Goal: Task Accomplishment & Management: Use online tool/utility

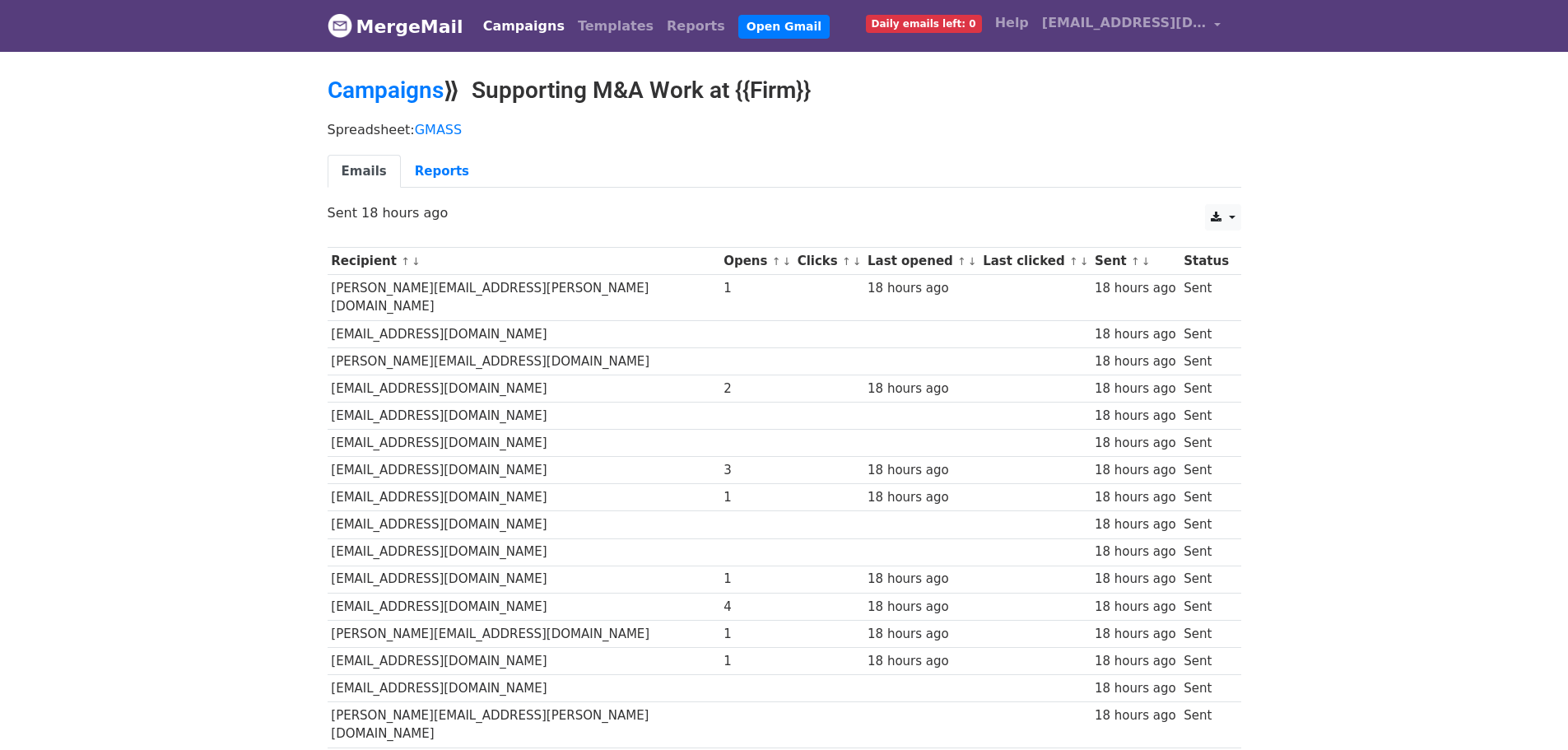
click at [370, 180] on link "Emails" at bounding box center [364, 172] width 73 height 34
click at [339, 80] on link "Campaigns" at bounding box center [385, 89] width 116 height 27
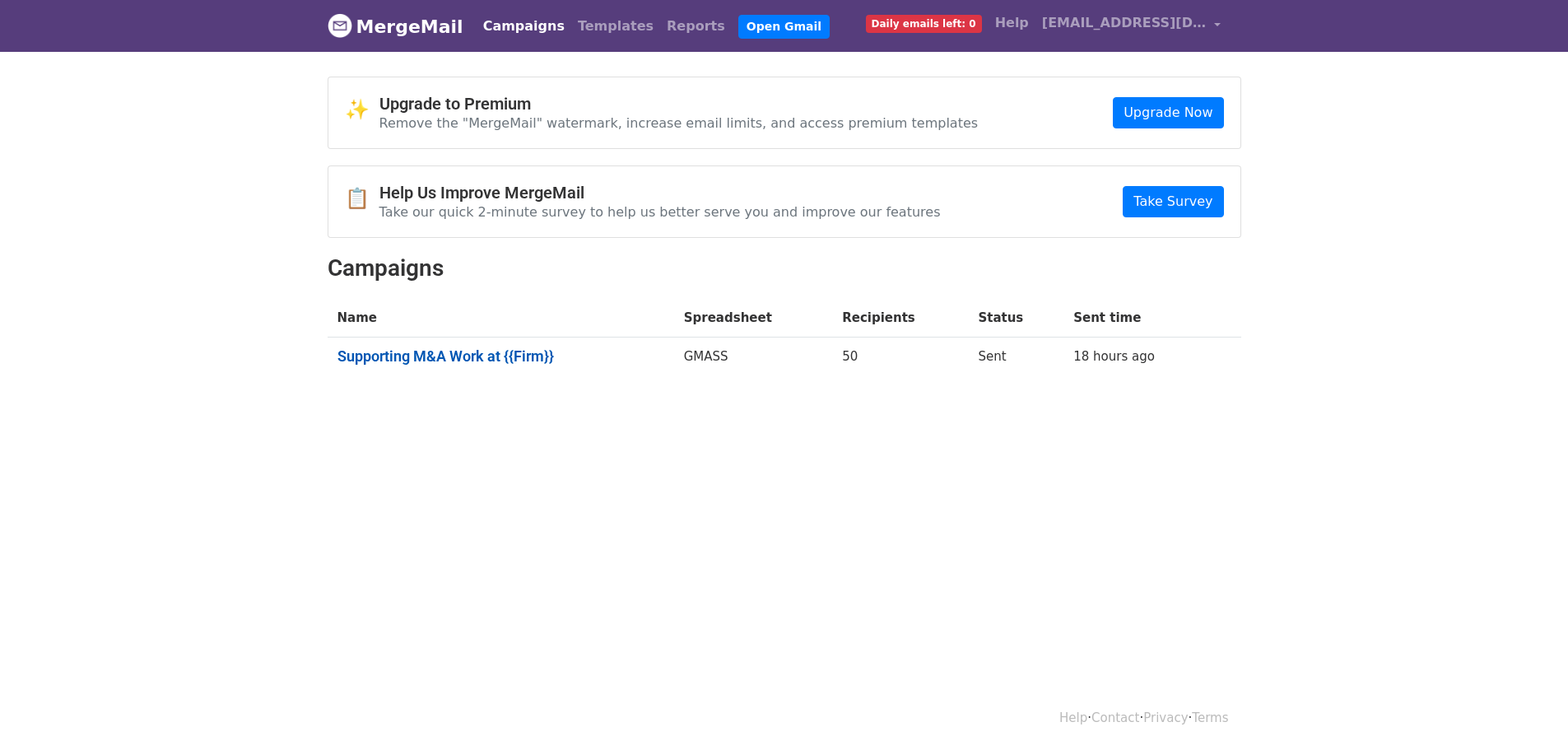
click at [454, 347] on link "Supporting M&A Work at {{Firm}}" at bounding box center [500, 356] width 326 height 18
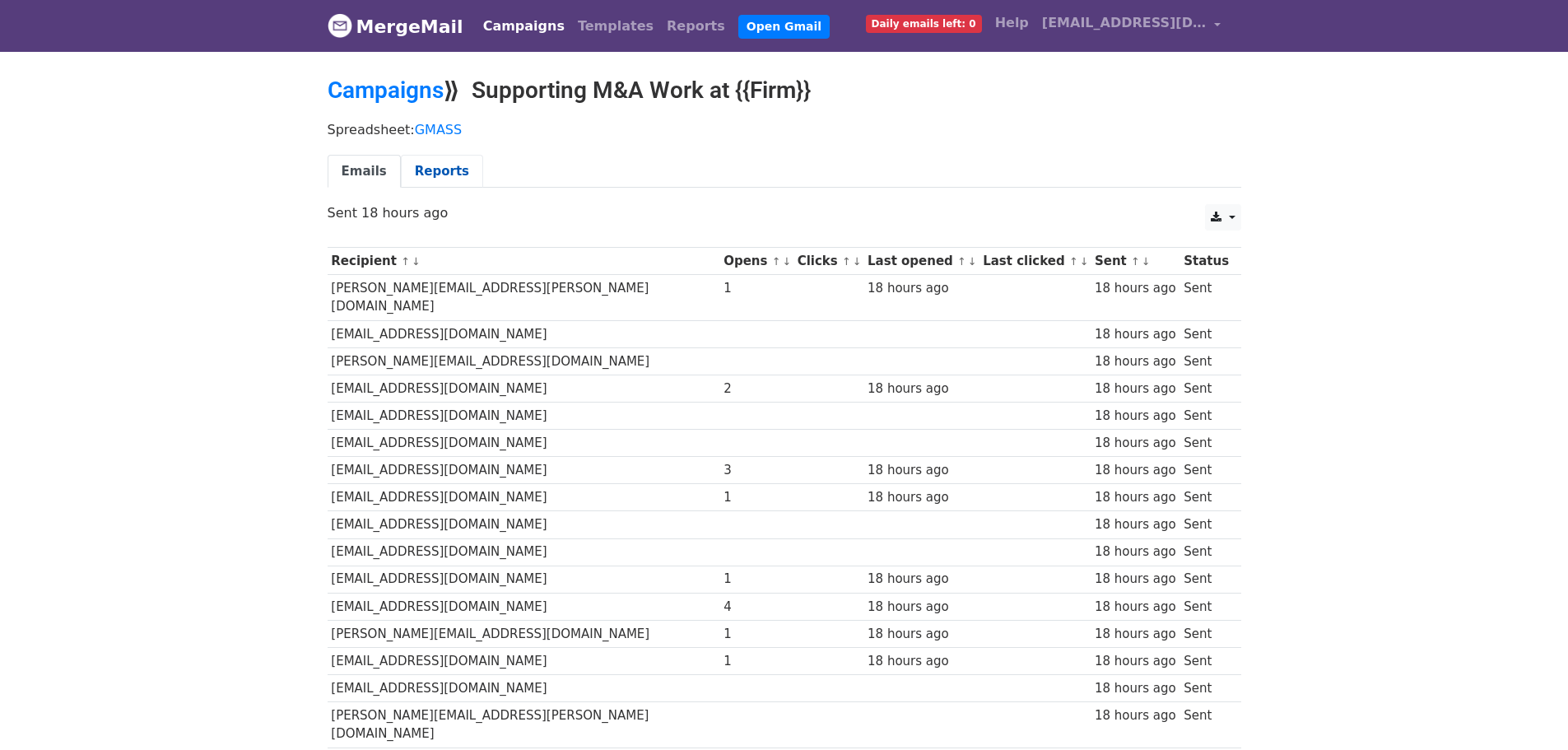
click at [412, 175] on link "Reports" at bounding box center [441, 172] width 82 height 34
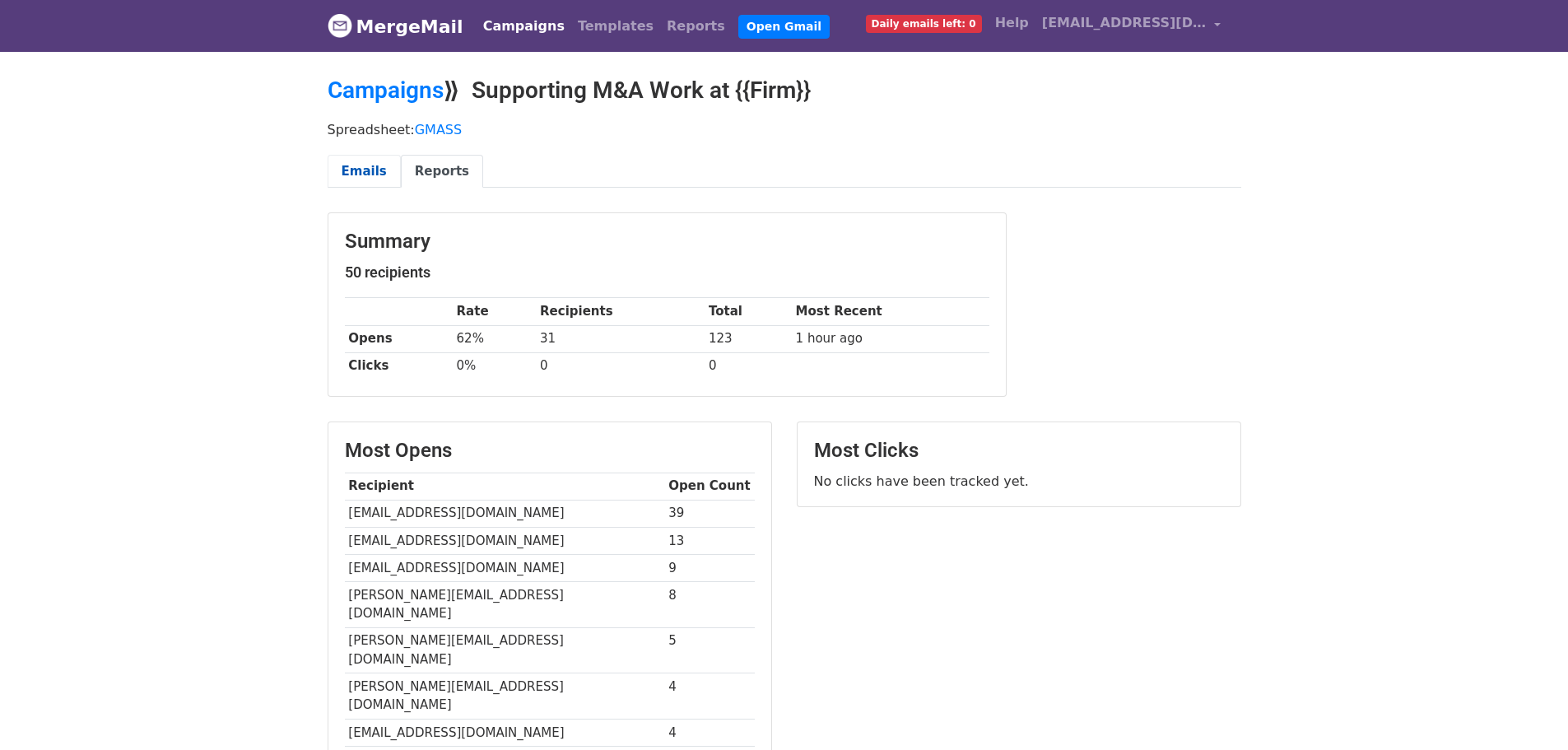
click at [379, 169] on link "Emails" at bounding box center [364, 172] width 73 height 34
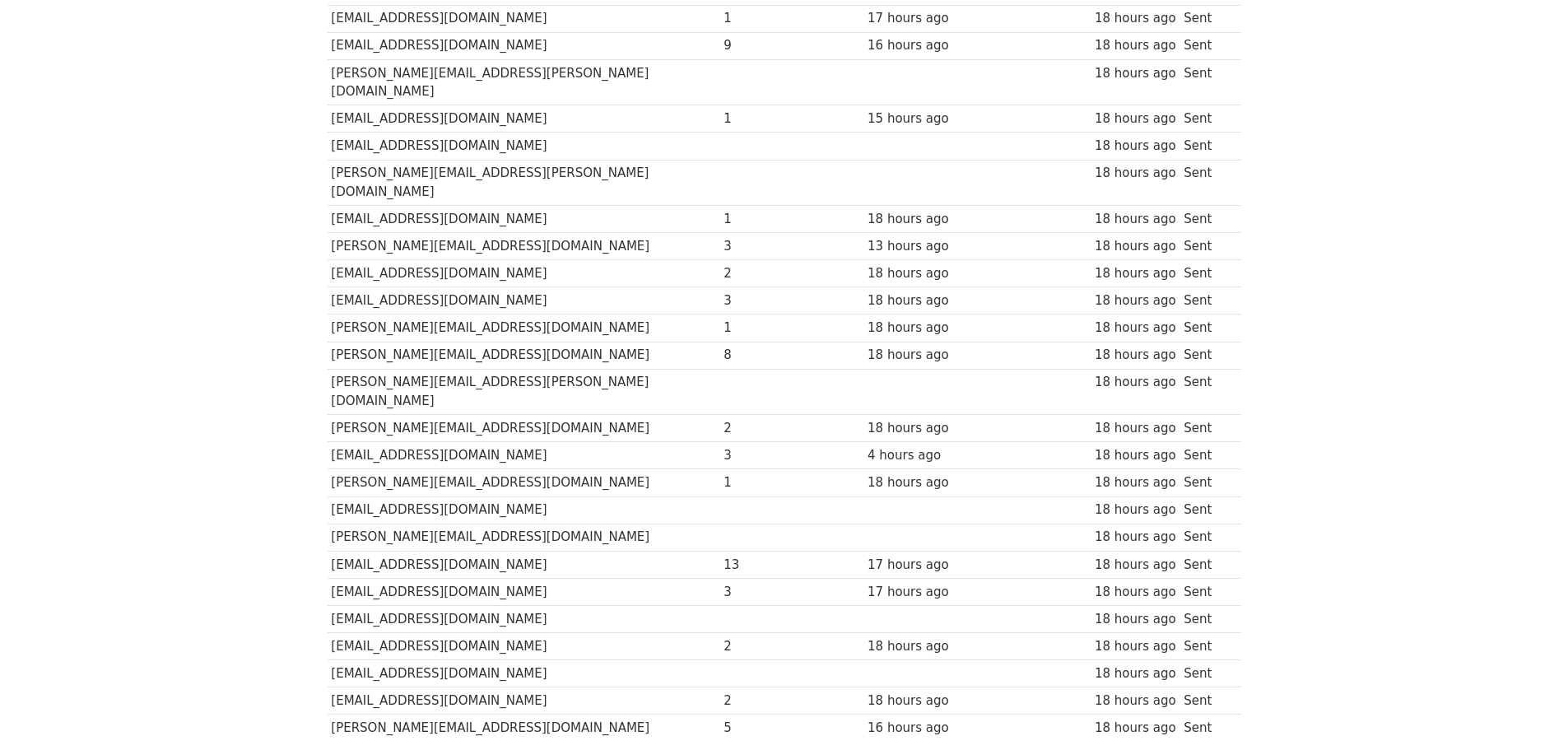
scroll to position [1032, 0]
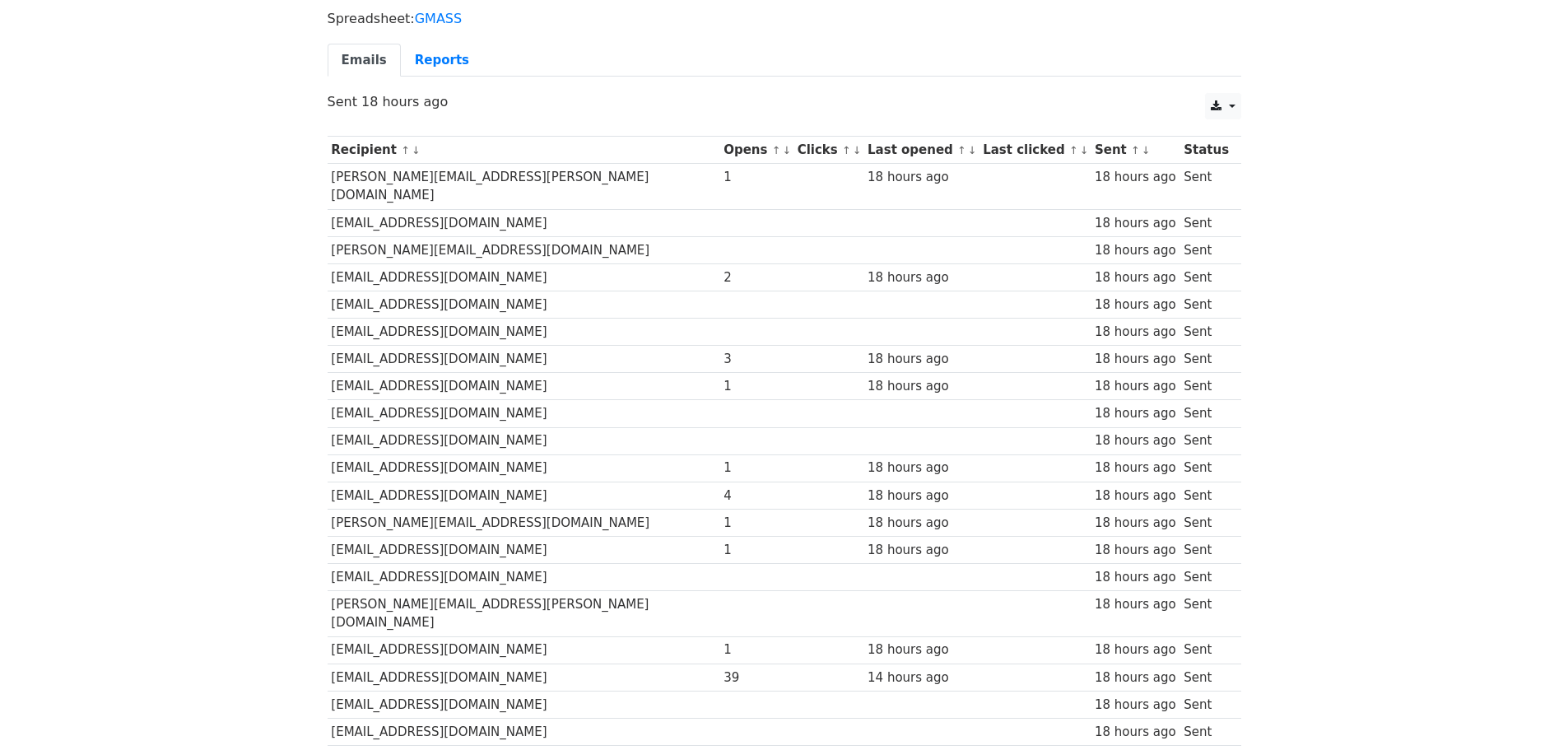
scroll to position [45, 0]
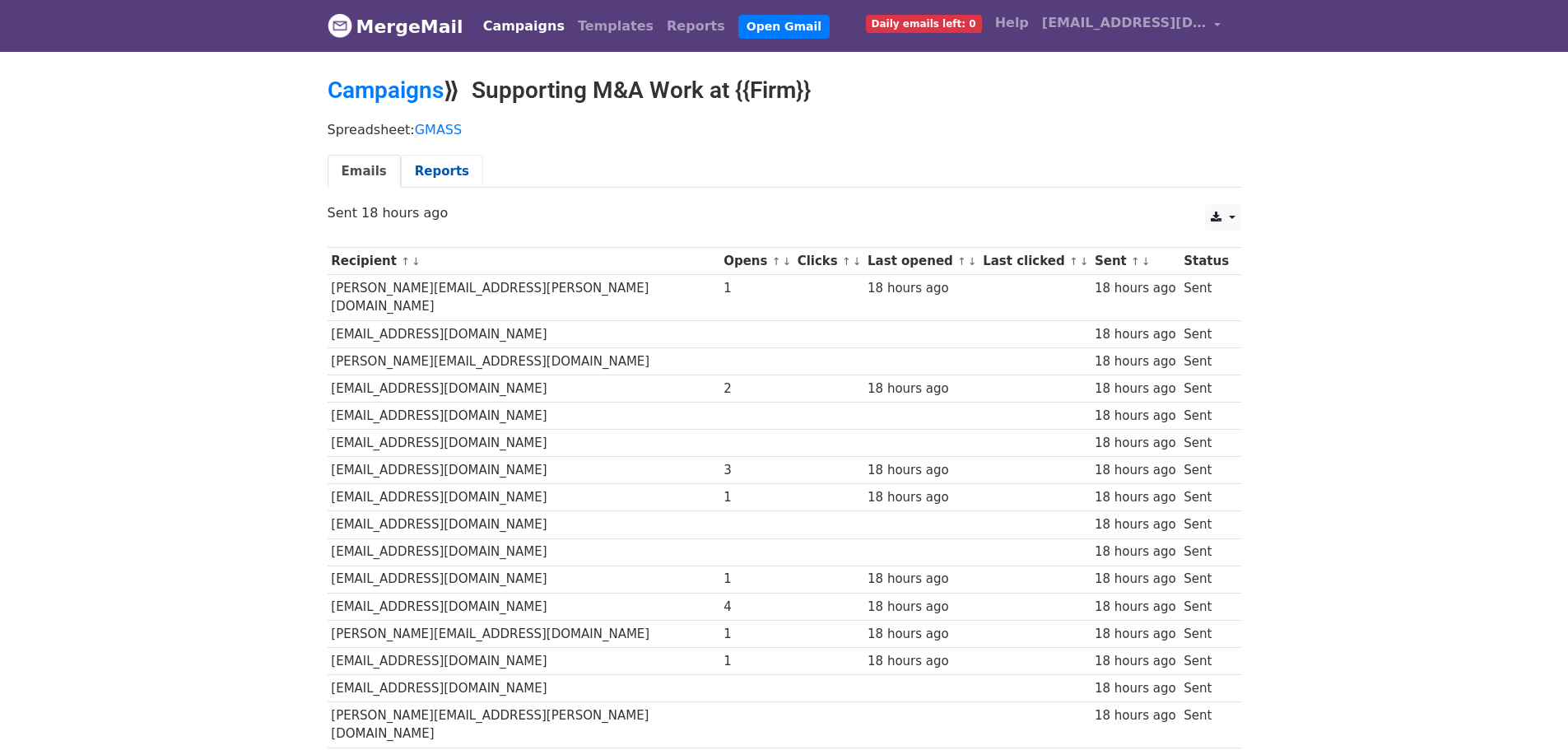
click at [428, 165] on link "Reports" at bounding box center [441, 172] width 82 height 34
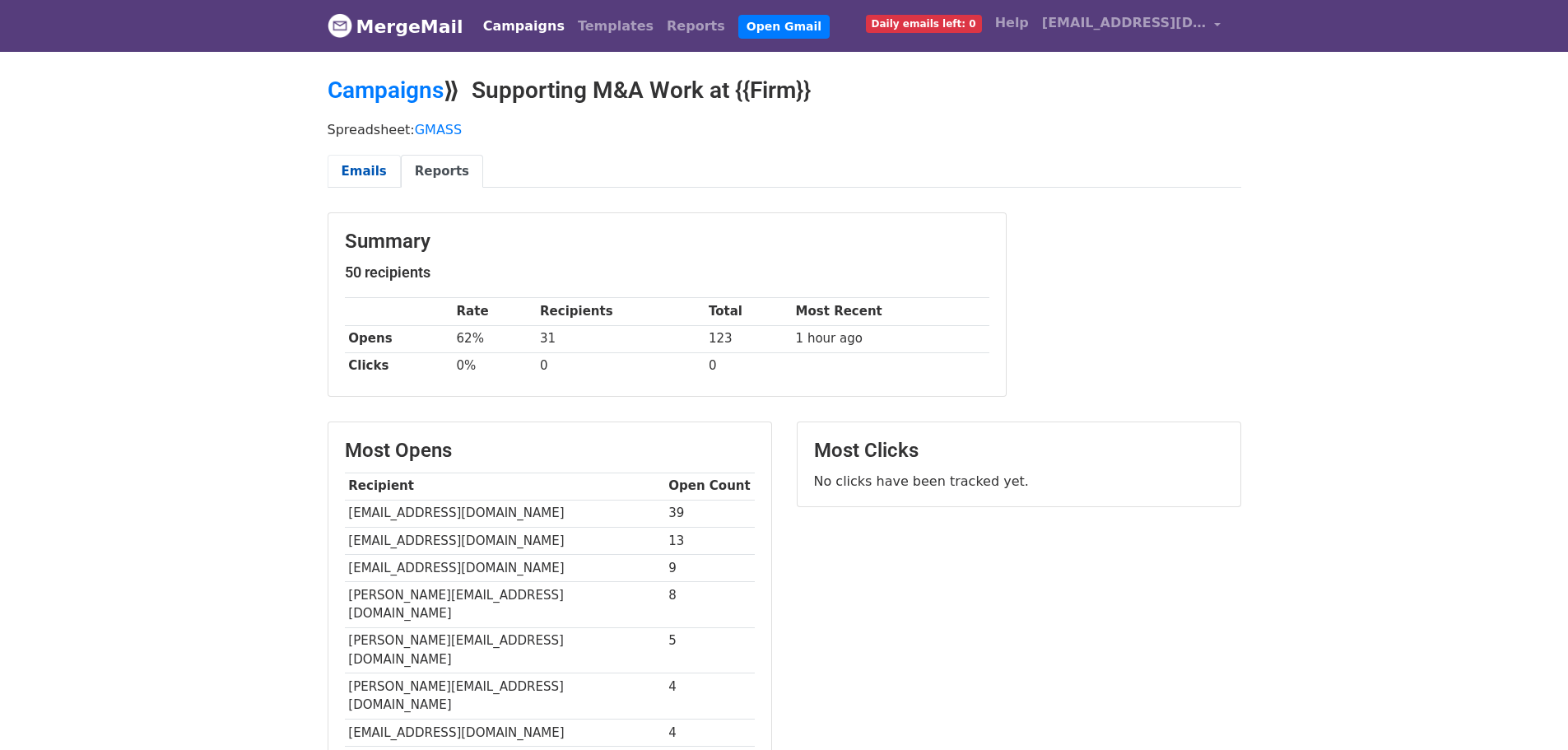
click at [360, 163] on link "Emails" at bounding box center [364, 172] width 73 height 34
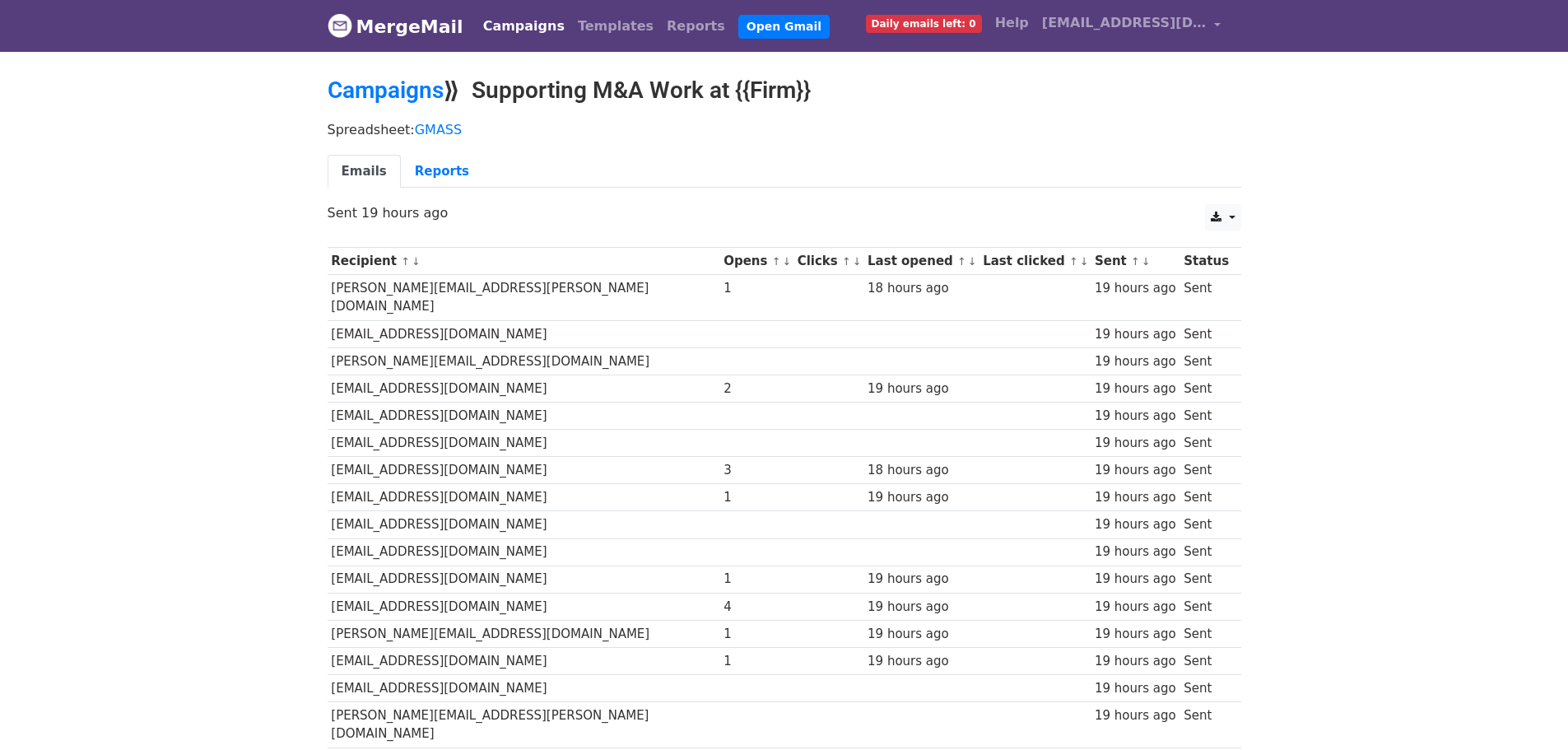
click at [931, 12] on link "Daily emails left: 0" at bounding box center [923, 23] width 129 height 33
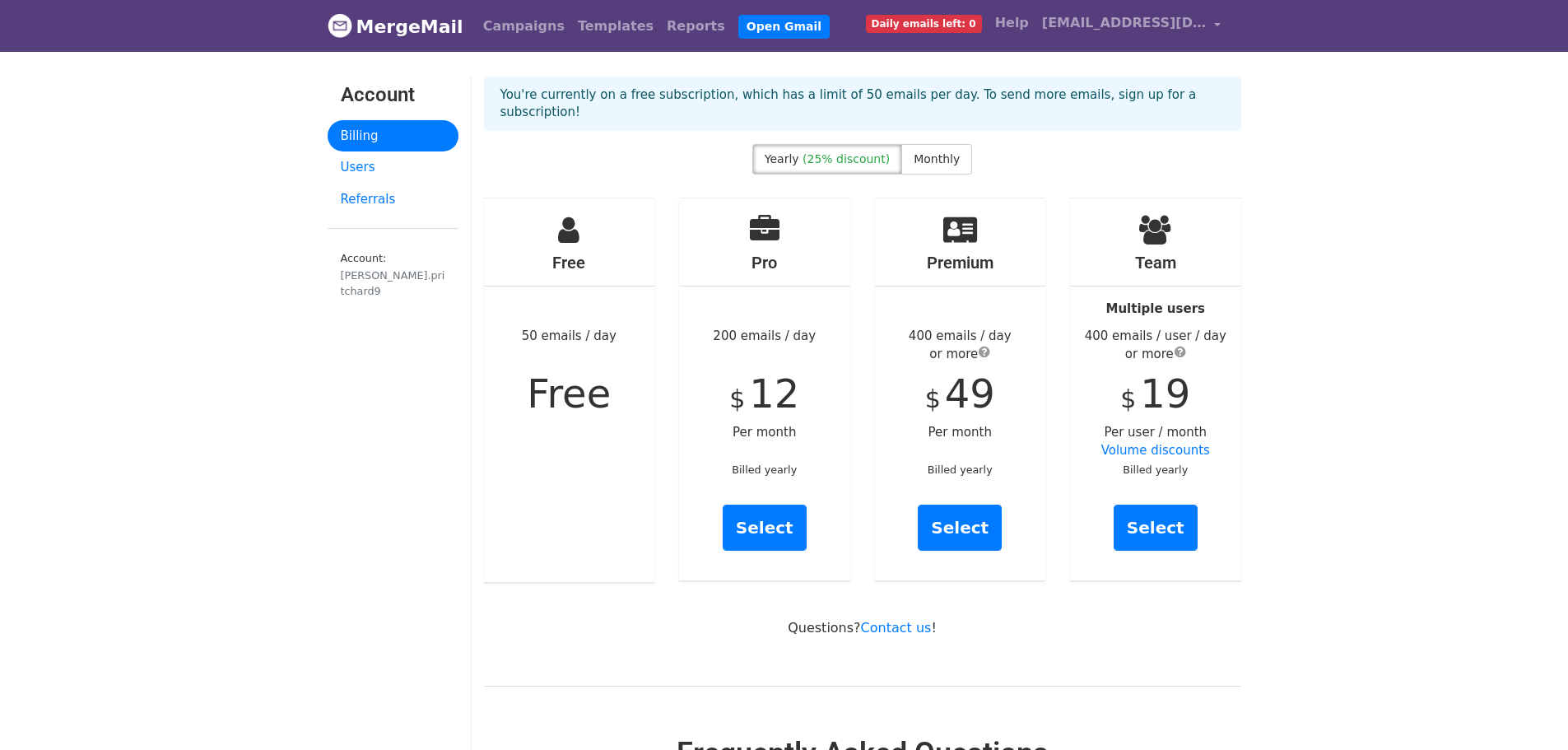
click at [371, 17] on link "MergeMail" at bounding box center [395, 26] width 136 height 35
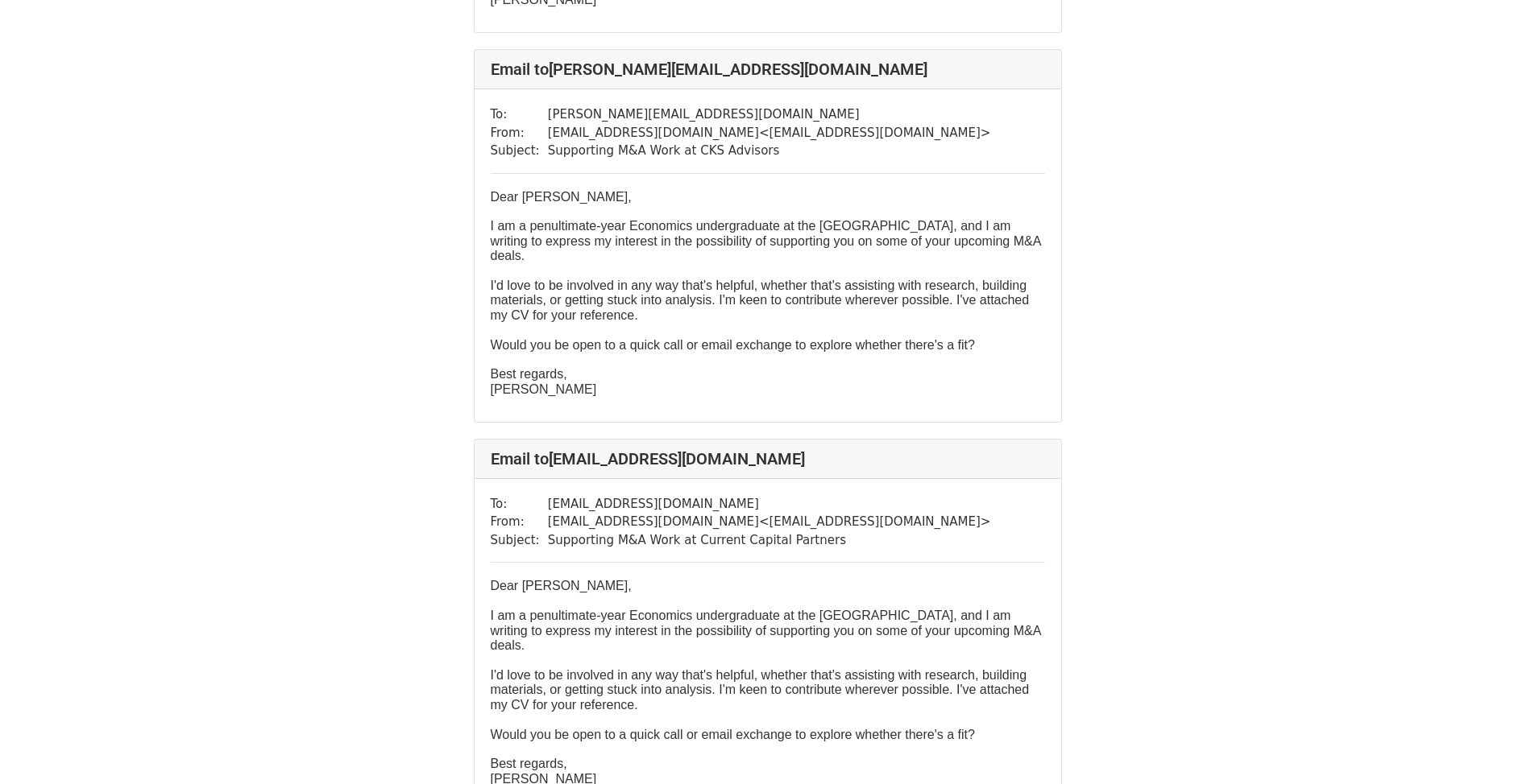
scroll to position [6681, 0]
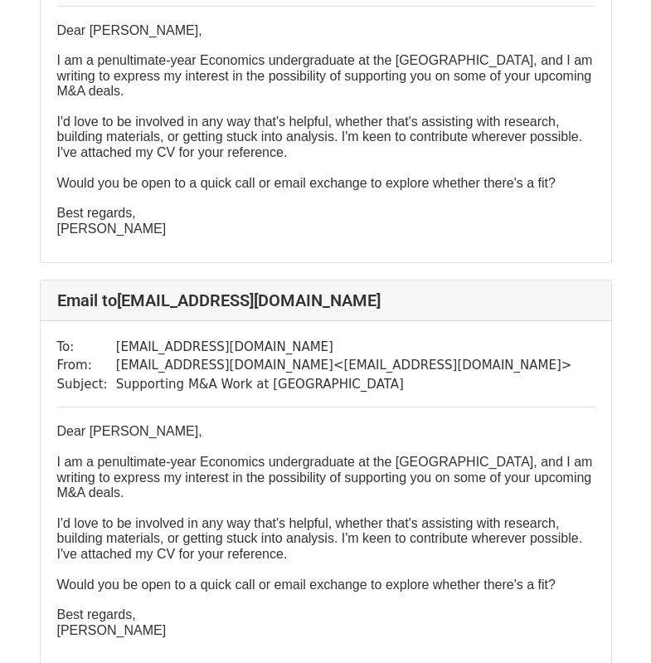
scroll to position [19660, 0]
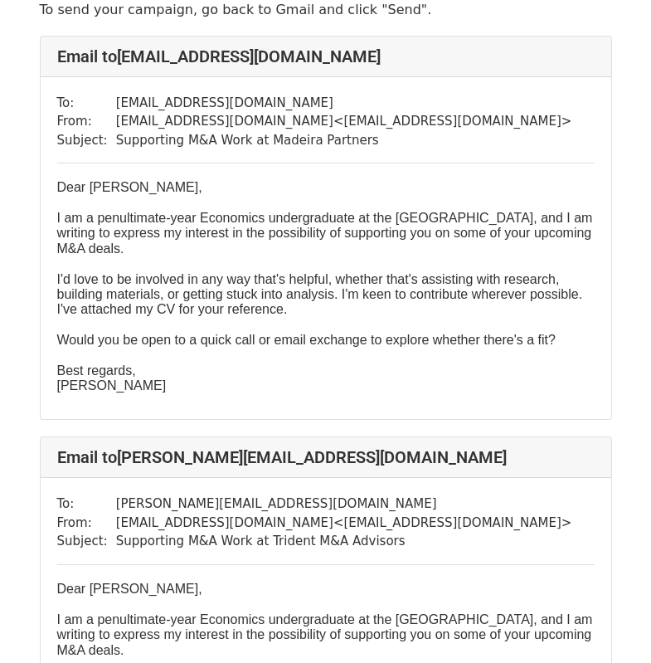
scroll to position [13186, 0]
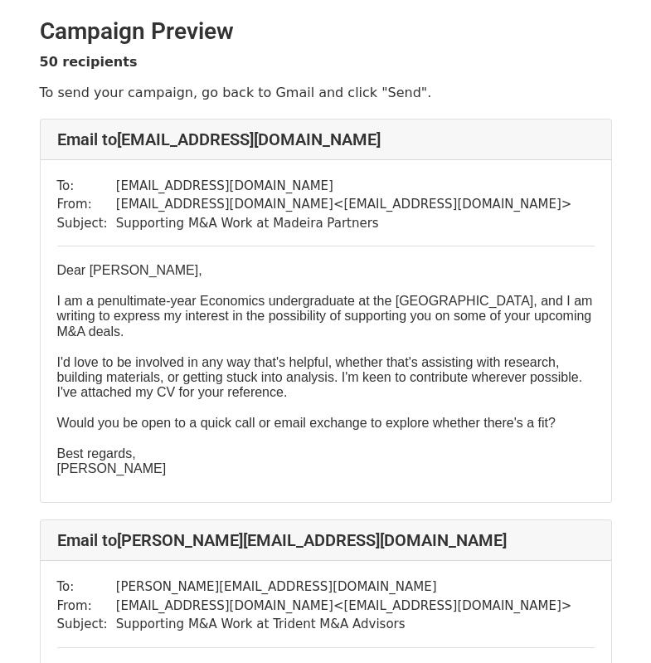
scroll to position [15865, 0]
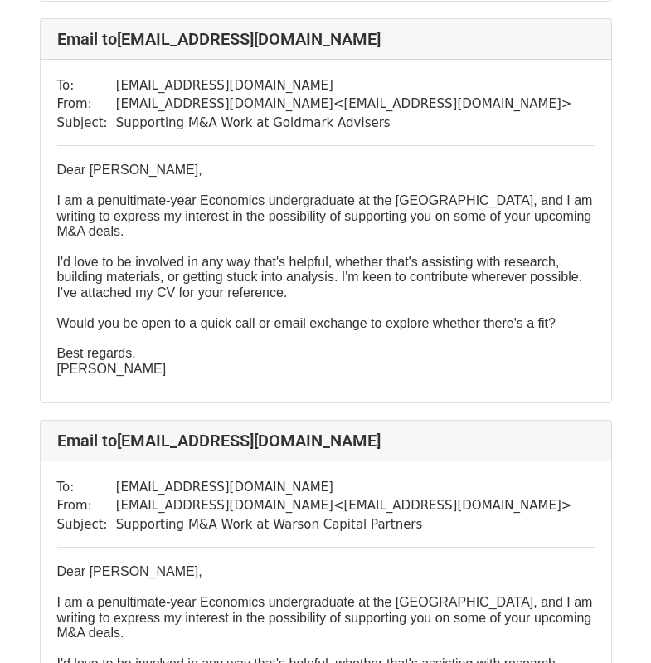
scroll to position [1825, 0]
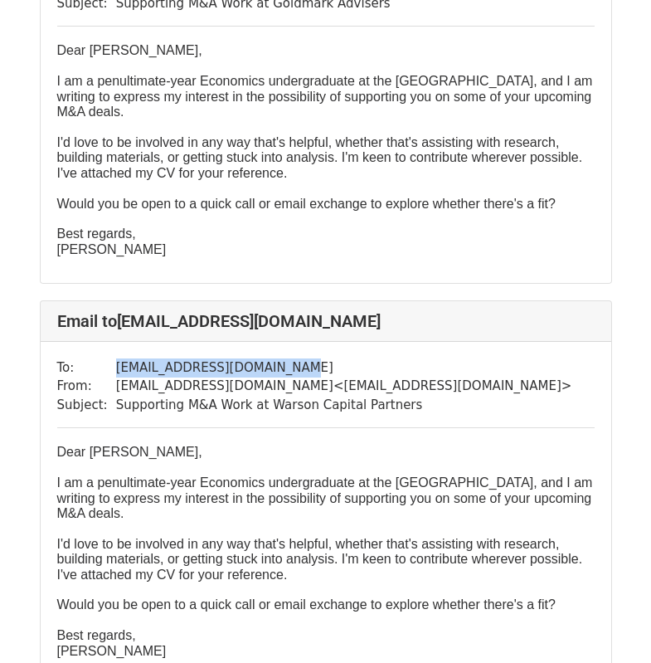
drag, startPoint x: 282, startPoint y: 367, endPoint x: 85, endPoint y: 372, distance: 197.5
click at [85, 372] on tr "To: cknierim@warsoncapital.com" at bounding box center [314, 367] width 515 height 19
copy tr "[EMAIL_ADDRESS][DOMAIN_NAME]"
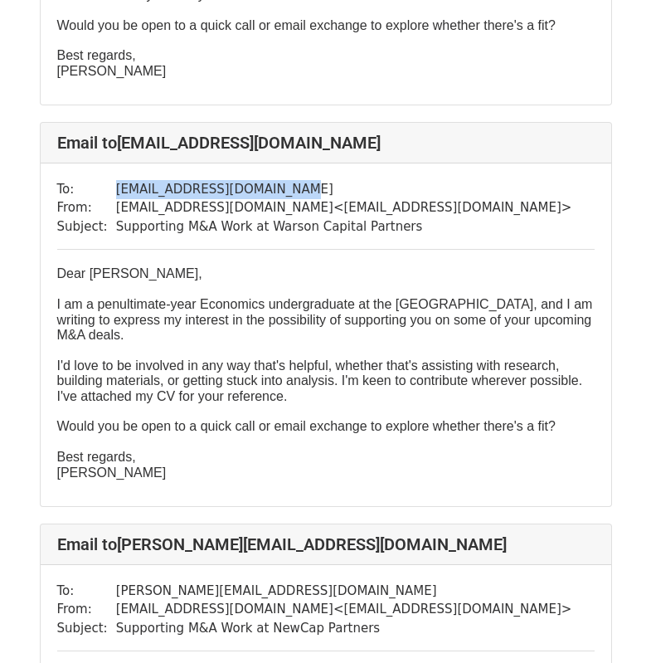
scroll to position [2489, 0]
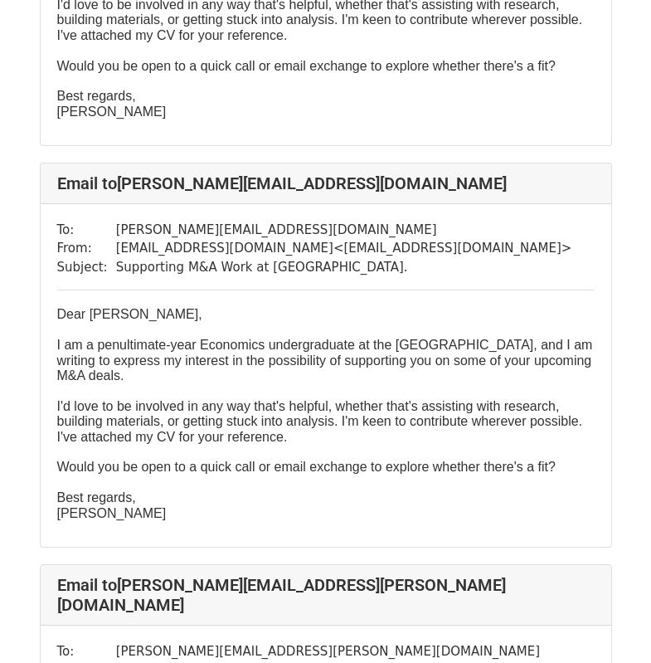
drag, startPoint x: 651, startPoint y: 24, endPoint x: 610, endPoint y: 324, distance: 302.4
click at [608, 324] on div "Email to jake@madeirapartners.com To: jake@madeirapartners.com From: darius.pri…" at bounding box center [325, 594] width 597 height 20171
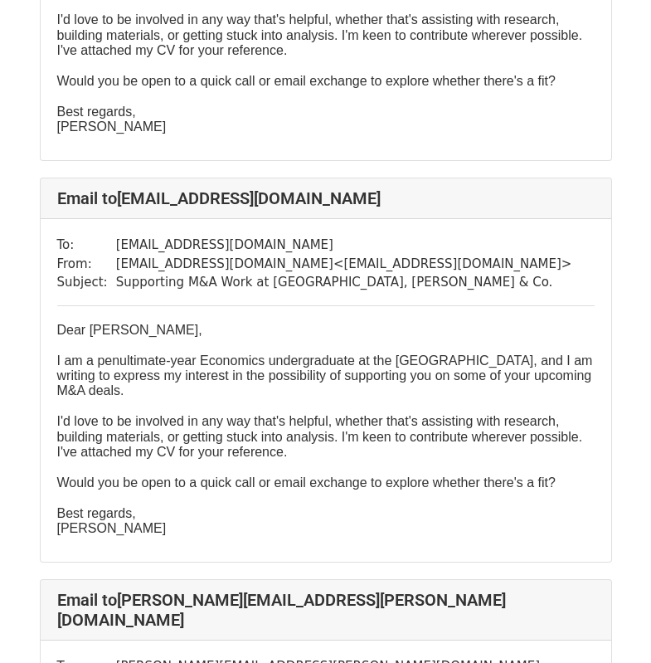
scroll to position [11473, 0]
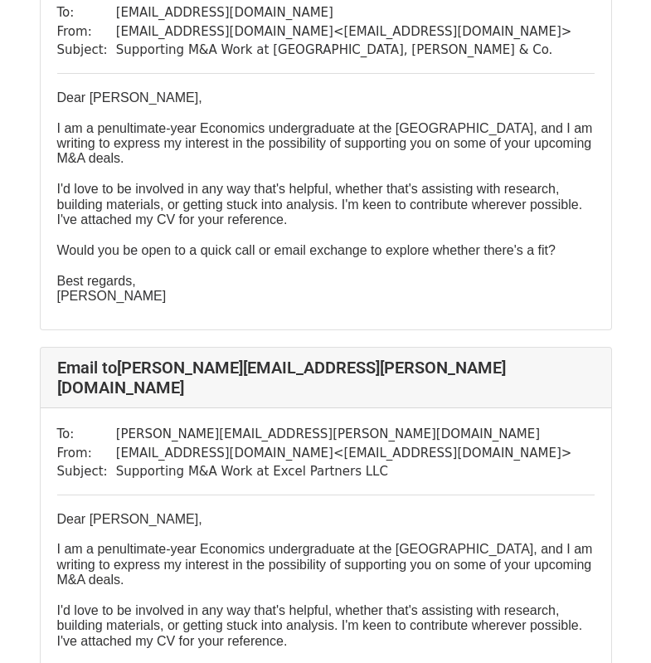
click at [604, 408] on div "To: doug.donohue@excelptrs.com From: darius.pritchard9@gmail.com < darius.pritc…" at bounding box center [326, 579] width 571 height 343
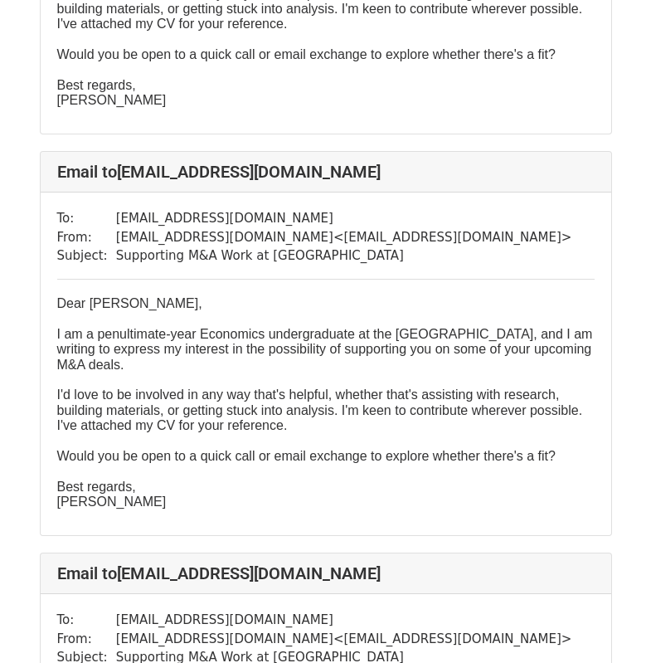
scroll to position [18719, 0]
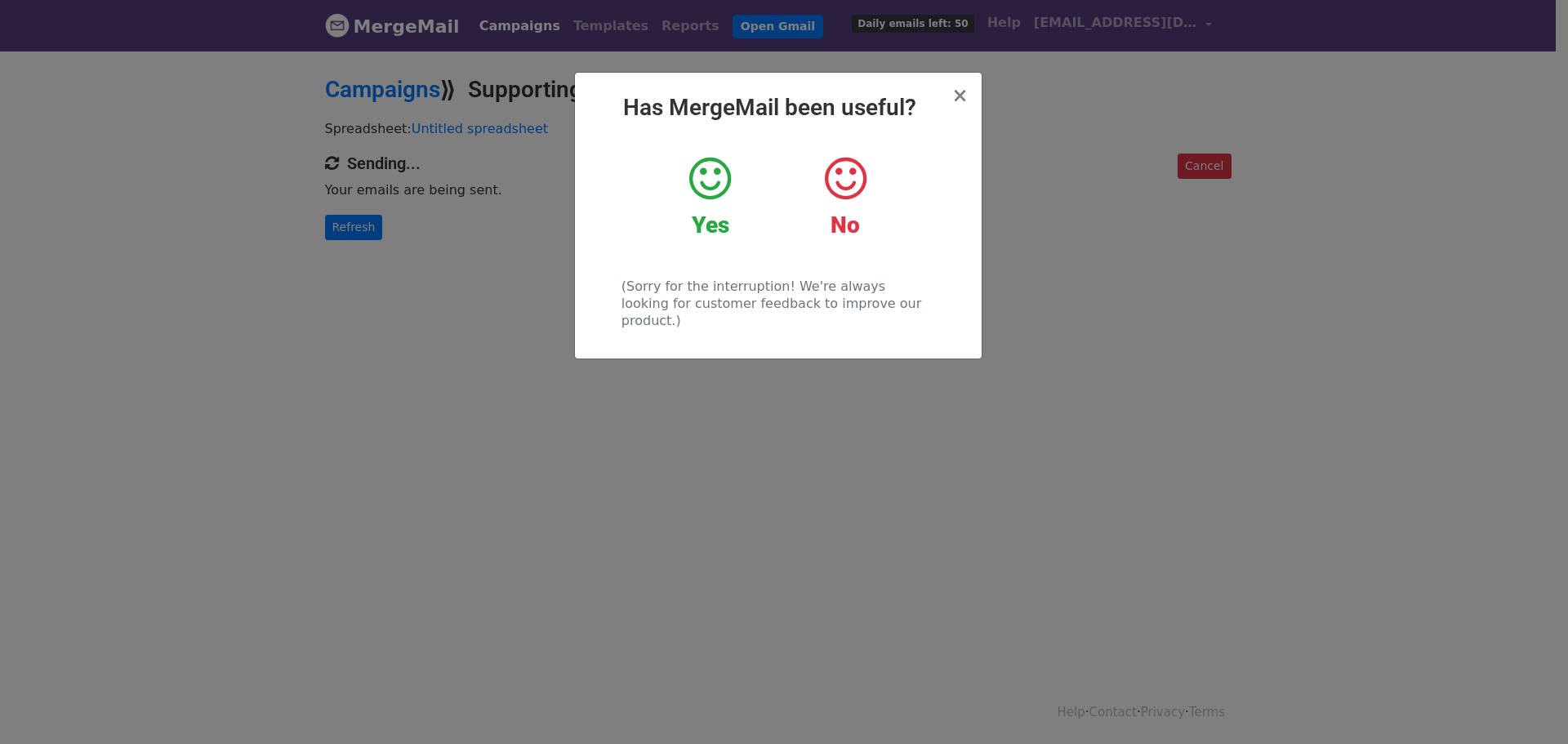
click at [735, 204] on div "Yes" at bounding box center [710, 197] width 110 height 85
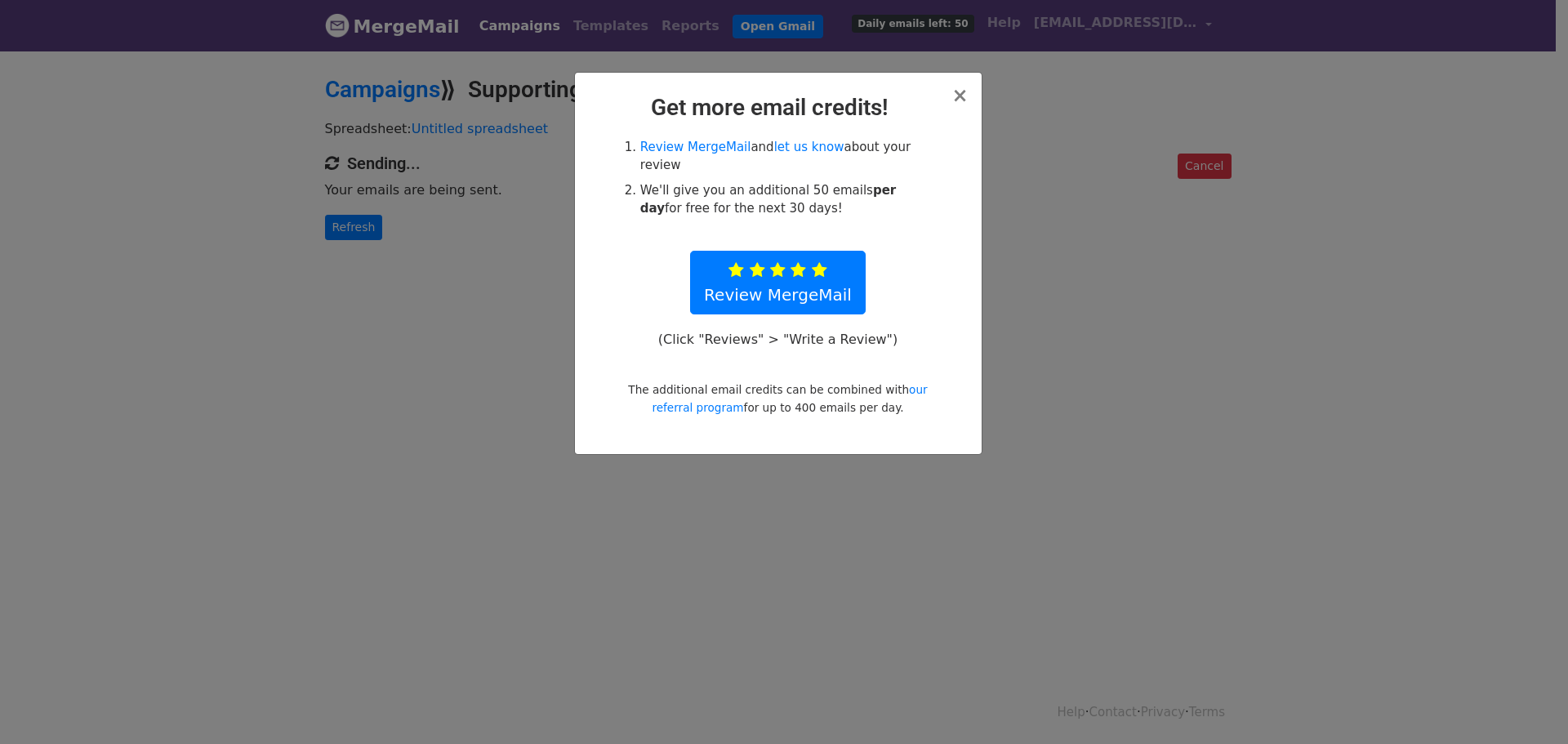
click at [980, 93] on div "× Get more email credits! Review MergeMail and let us know about your review We…" at bounding box center [778, 263] width 407 height 381
click at [969, 93] on div "× Get more email credits! Review MergeMail and let us know about your review We…" at bounding box center [778, 263] width 407 height 381
click at [959, 100] on span "×" at bounding box center [960, 94] width 17 height 23
